Goal: Check status: Check status

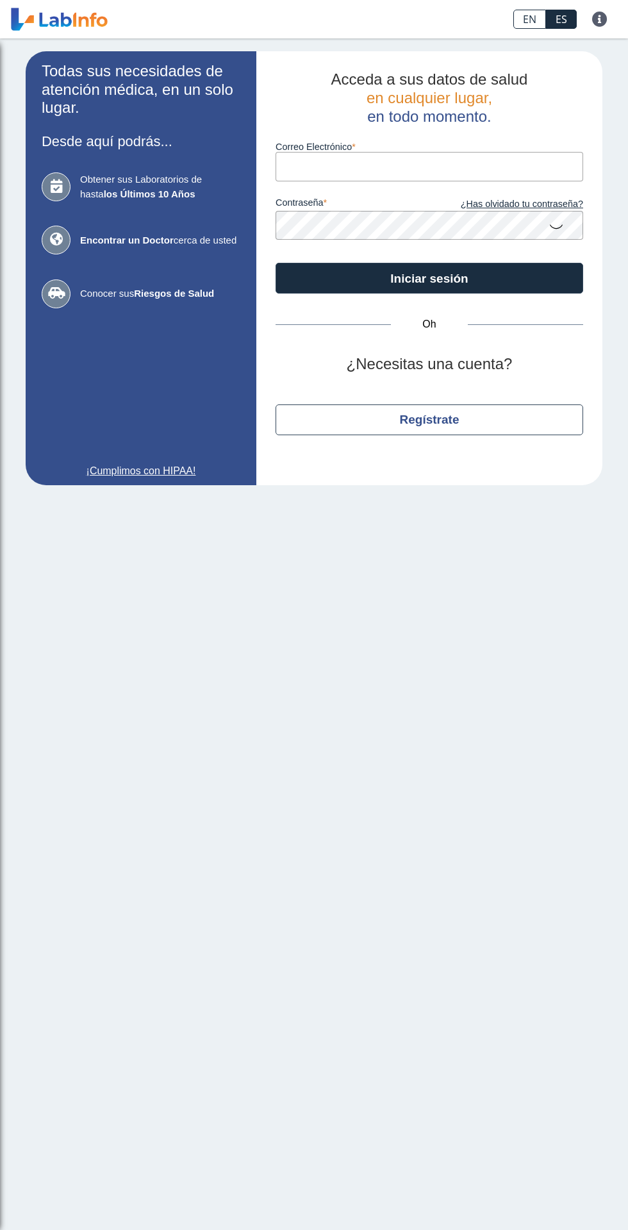
click at [394, 167] on input "Correo Electrónico" at bounding box center [430, 166] width 308 height 29
type input "[EMAIL_ADDRESS][DOMAIN_NAME]"
click at [276, 263] on button "Iniciar sesión" at bounding box center [430, 278] width 308 height 31
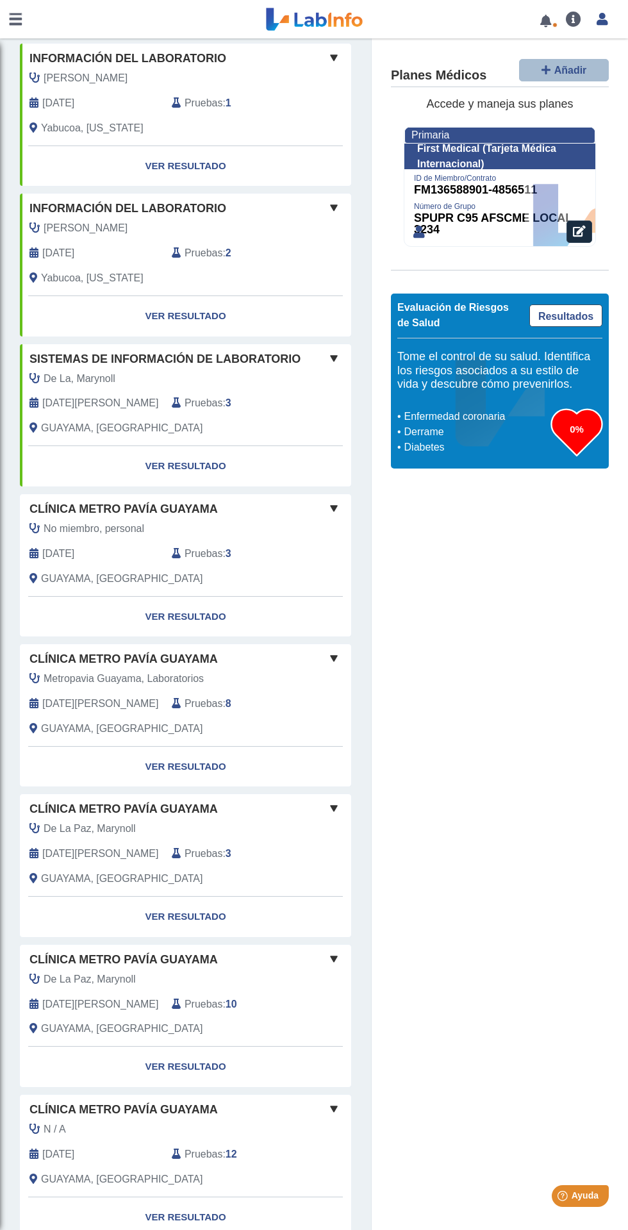
scroll to position [396, 0]
click at [208, 596] on link "Ver resultado" at bounding box center [185, 616] width 331 height 40
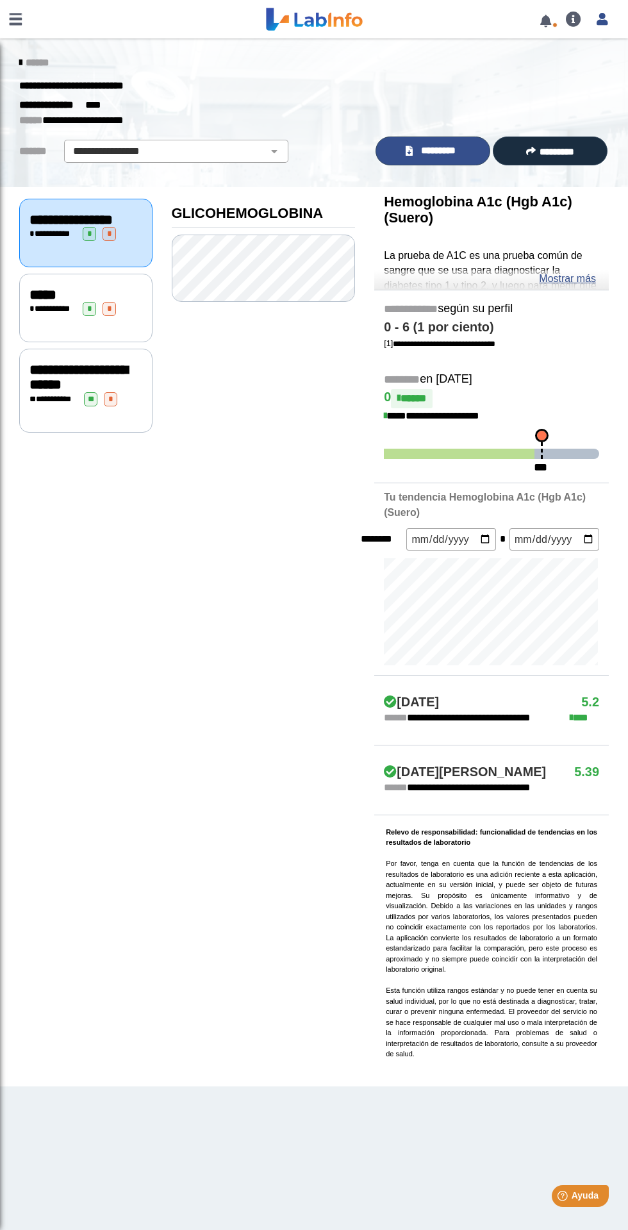
click at [423, 146] on font "*********" at bounding box center [438, 151] width 35 height 10
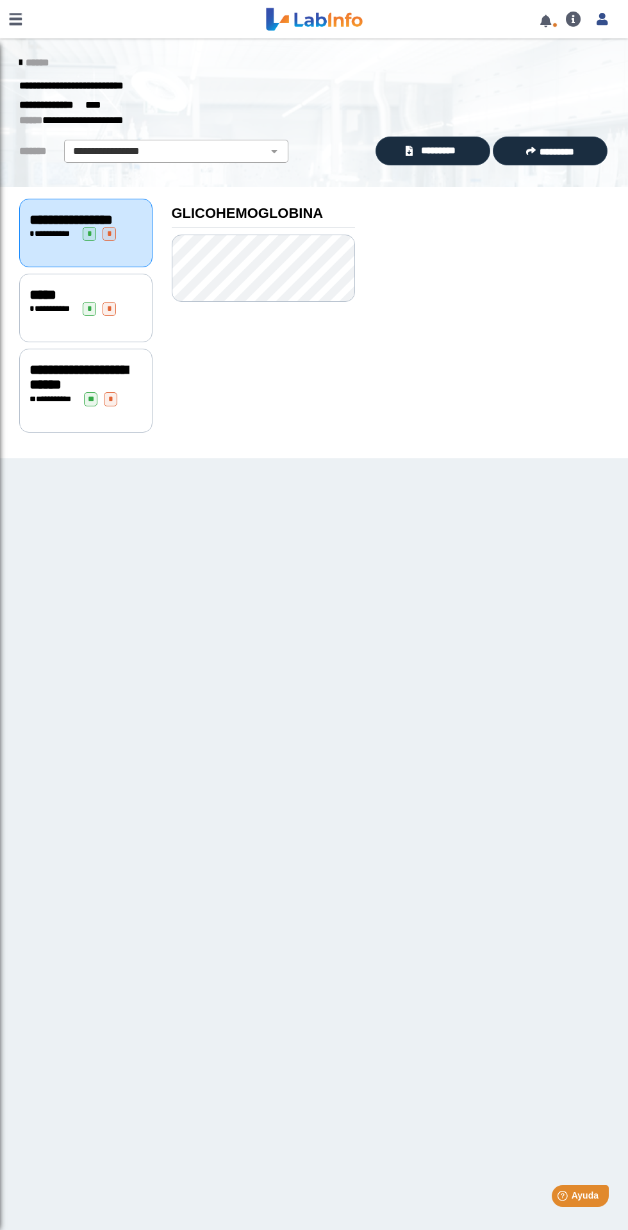
click at [29, 19] on link at bounding box center [15, 19] width 31 height 38
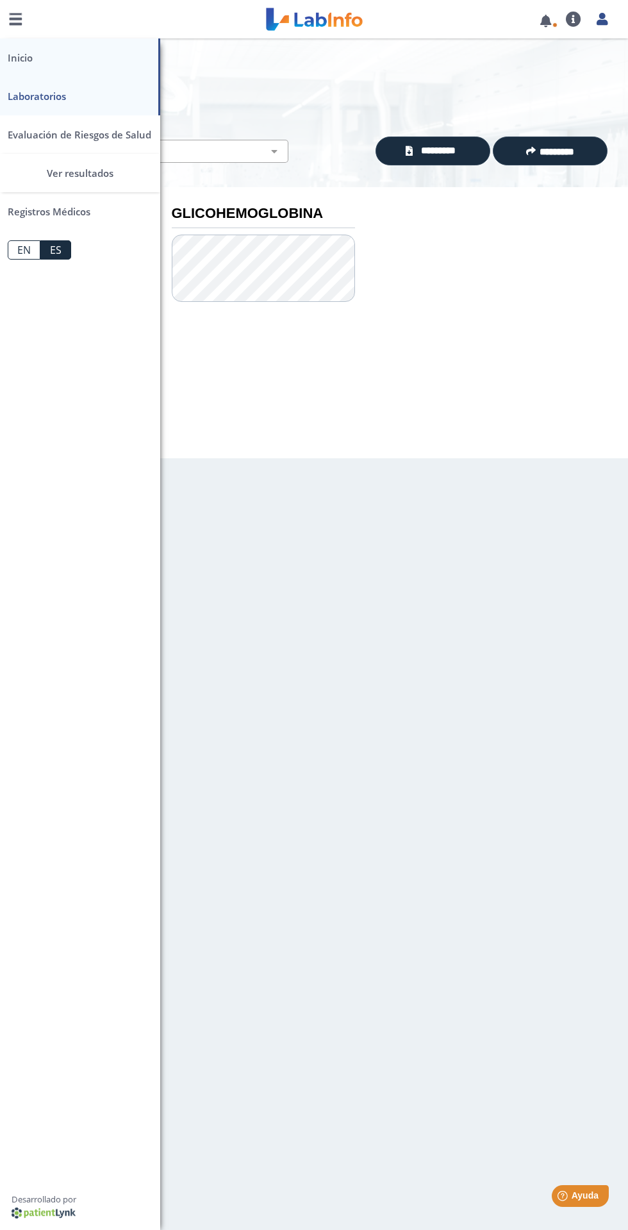
click at [38, 65] on font "Inicio" at bounding box center [80, 57] width 145 height 38
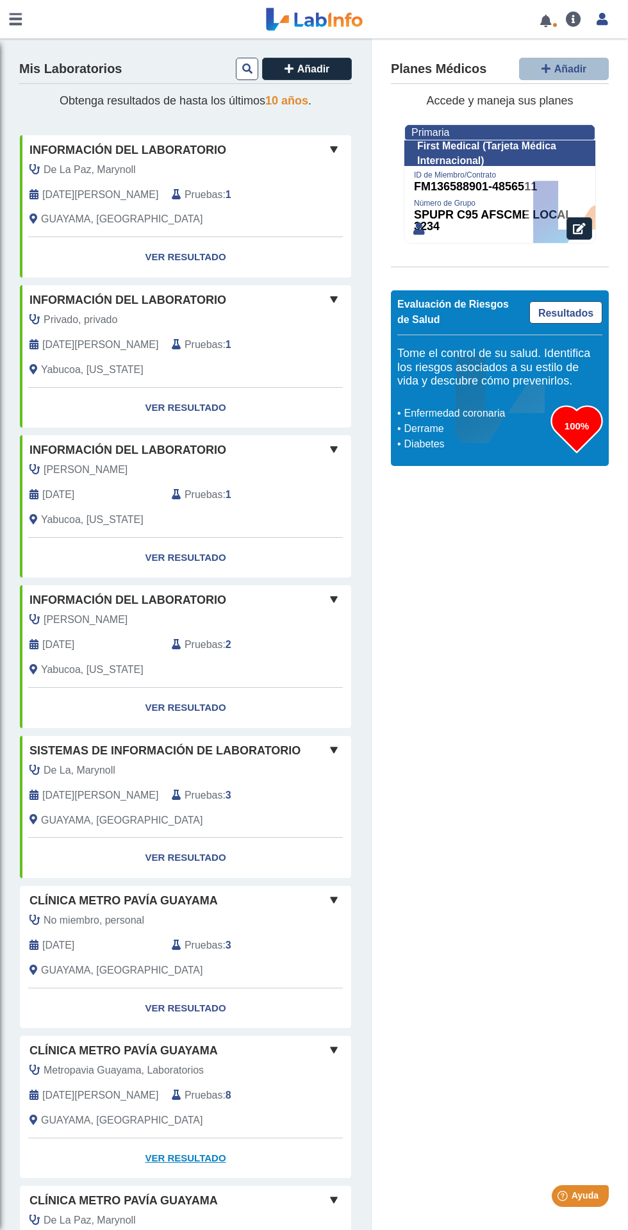
click at [199, 1146] on link "Ver resultado" at bounding box center [185, 1159] width 331 height 40
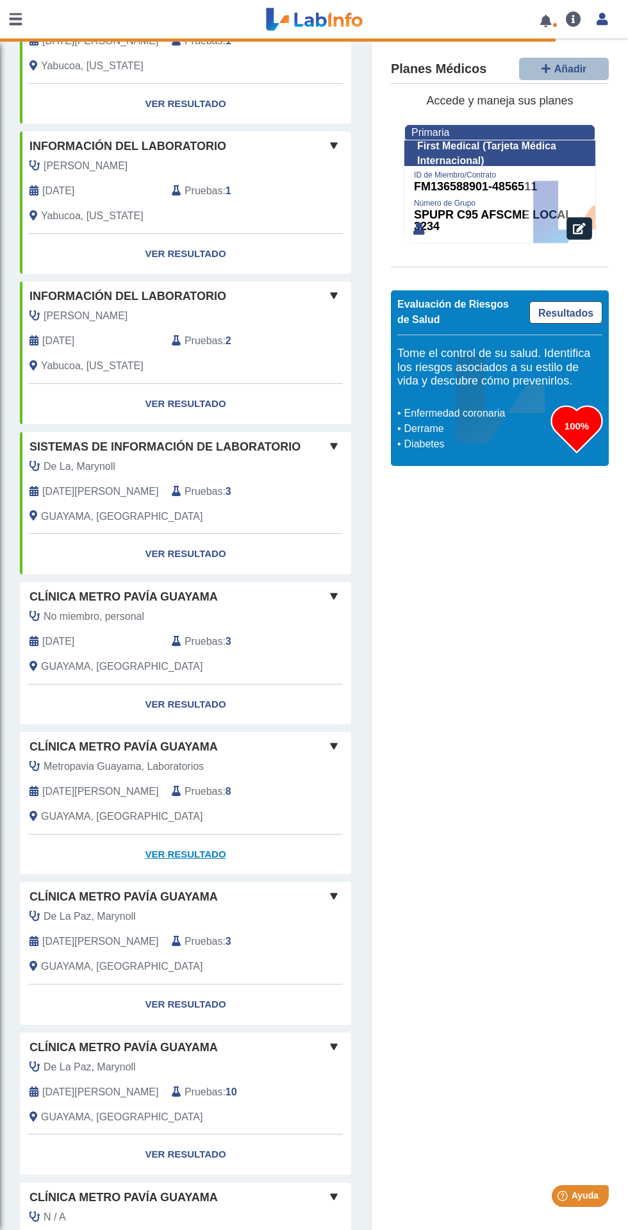
scroll to position [307, 0]
